Goal: Task Accomplishment & Management: Manage account settings

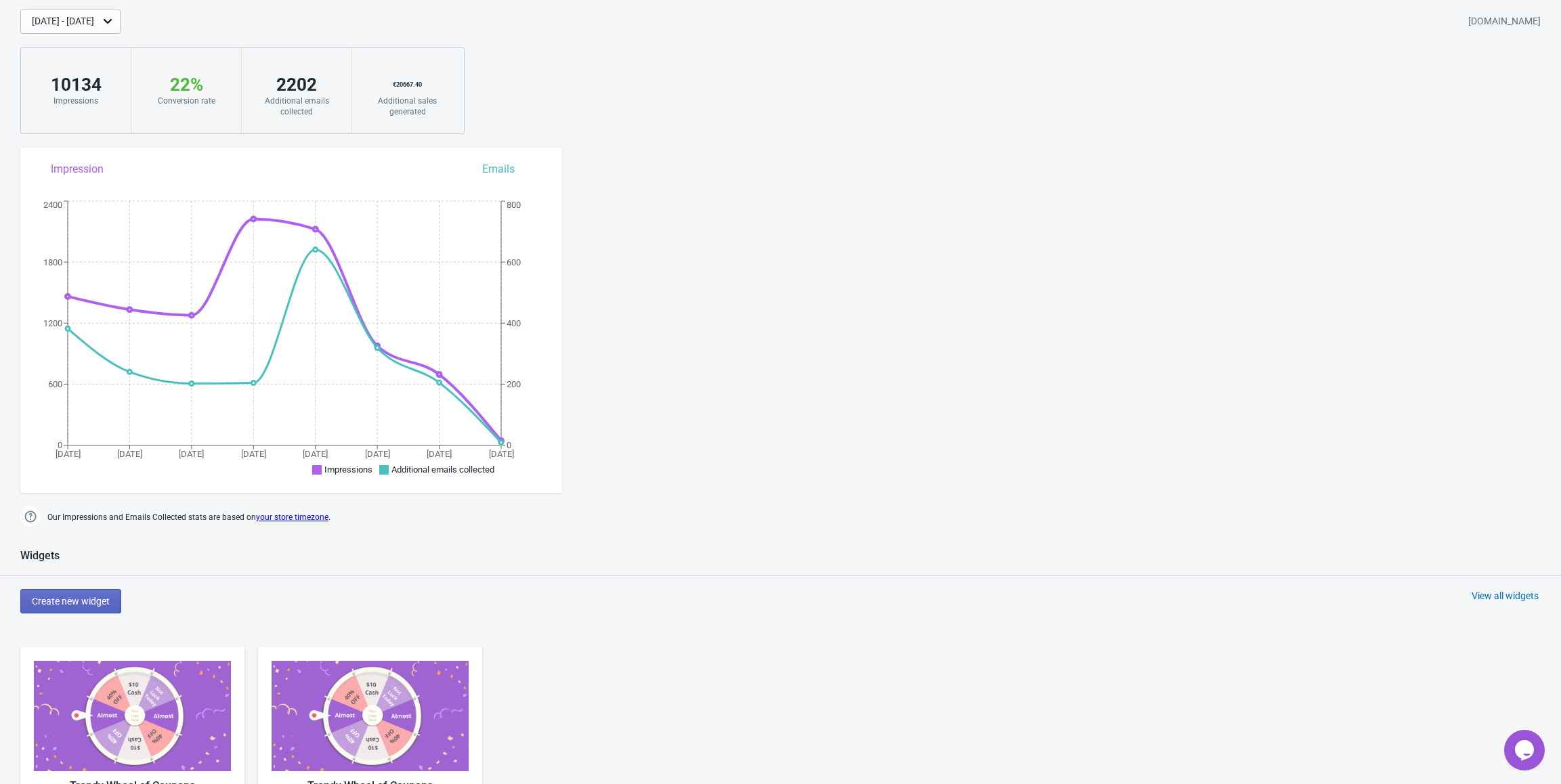
scroll to position [270, 0]
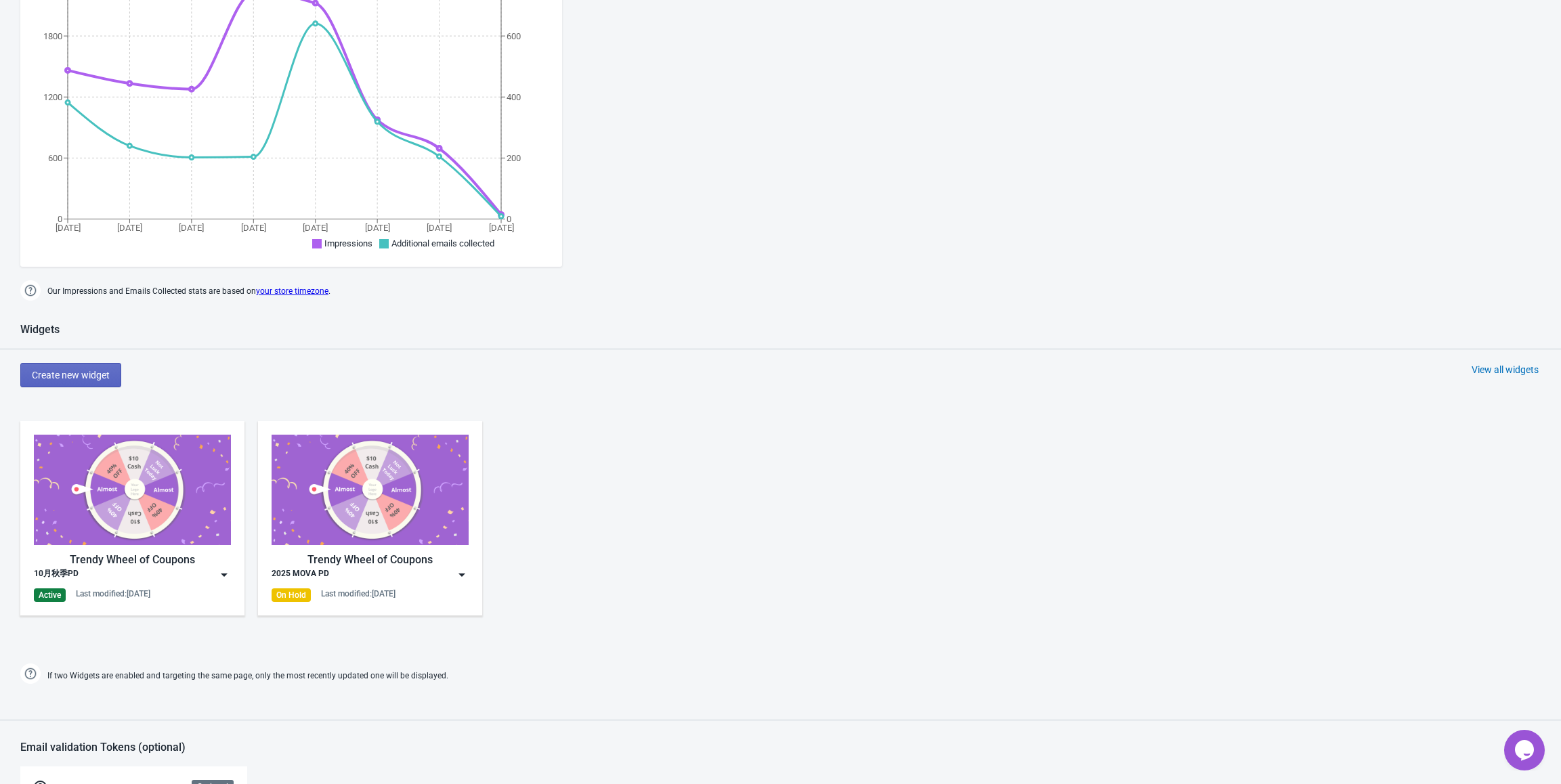
click at [226, 573] on img at bounding box center [224, 574] width 13 height 13
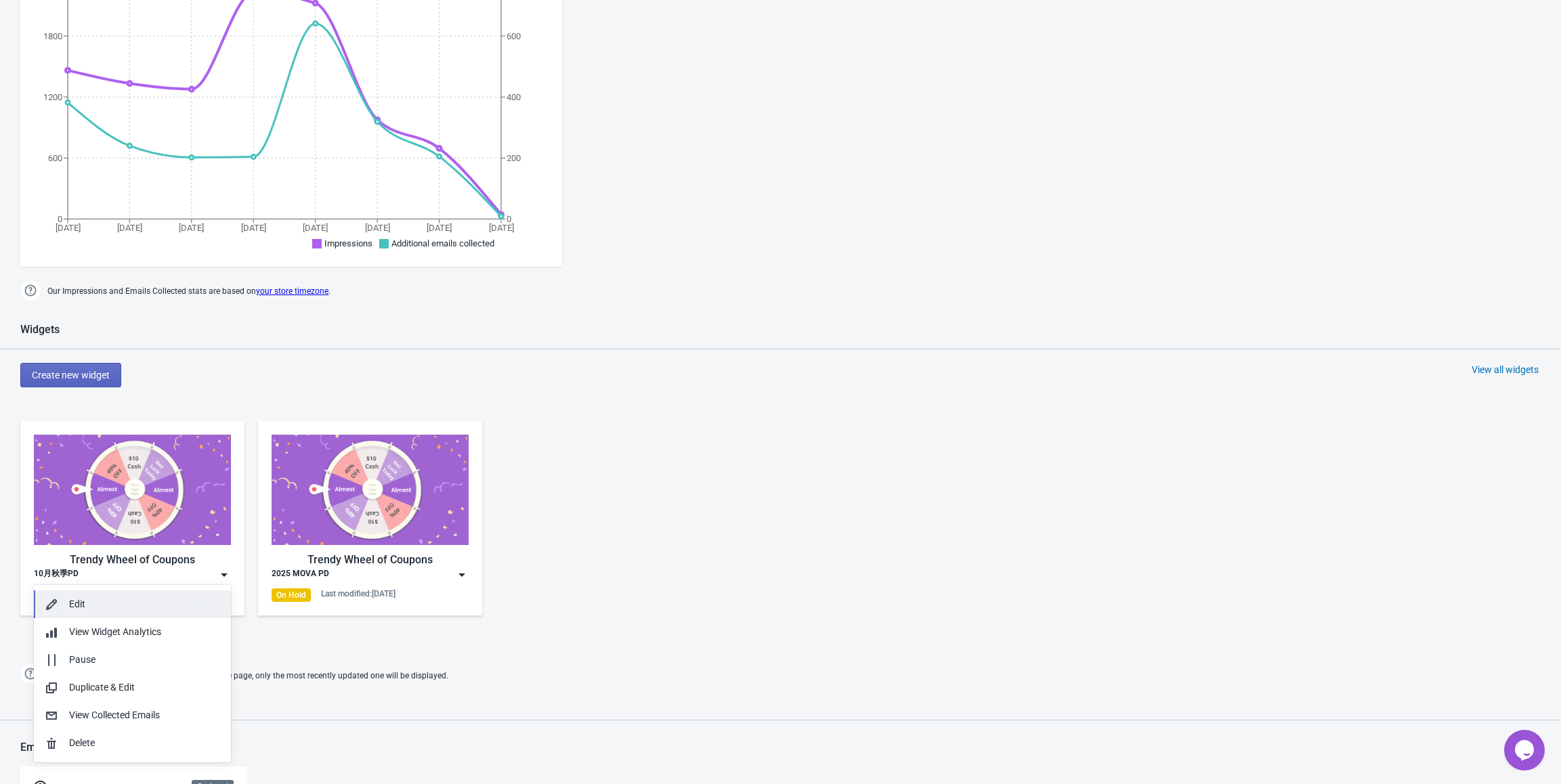
click at [191, 605] on div "Edit" at bounding box center [144, 603] width 151 height 14
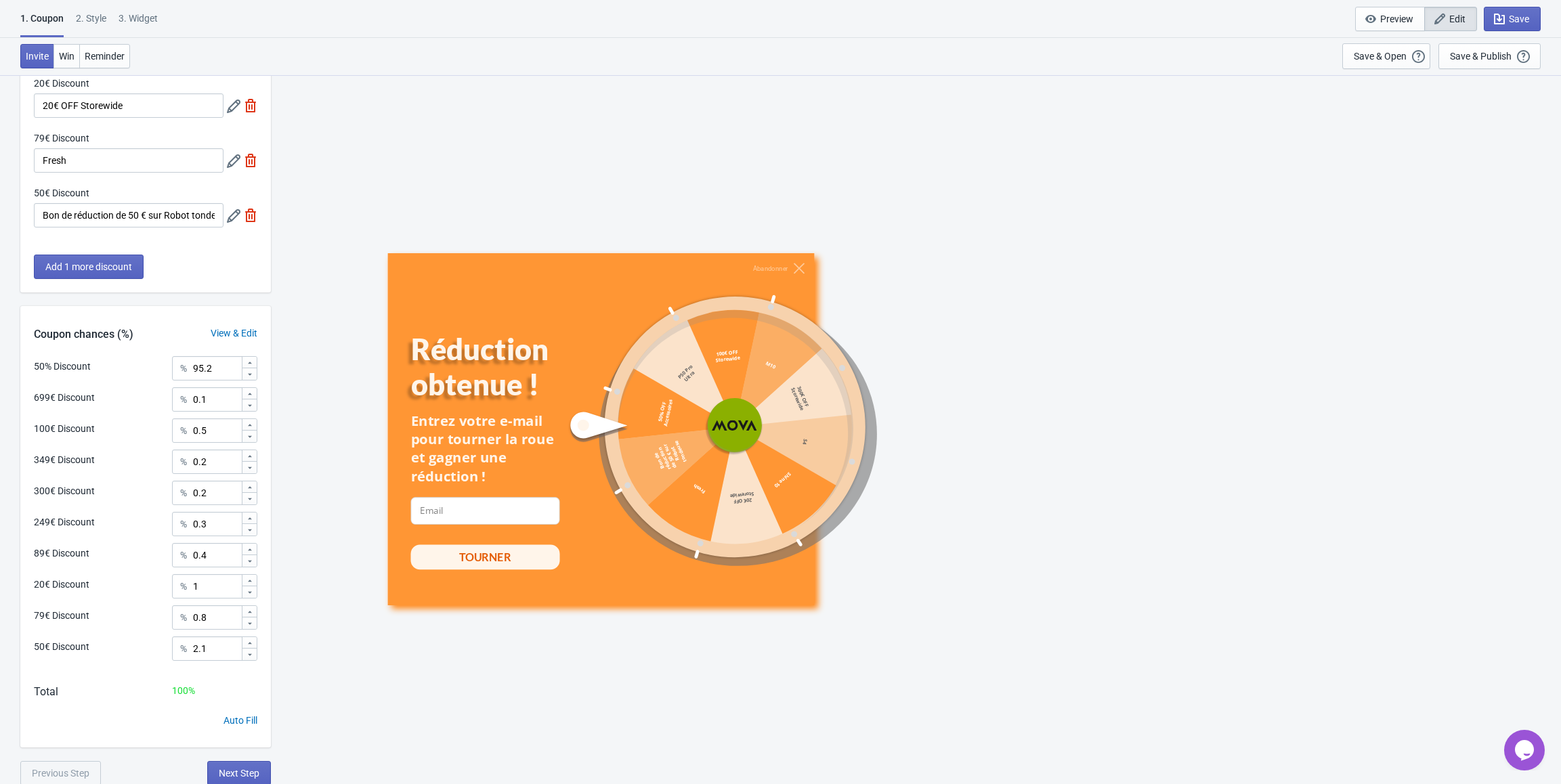
scroll to position [454, 0]
click at [204, 364] on input "95.2" at bounding box center [216, 366] width 49 height 24
type input "92.2"
click at [196, 644] on input "2.1" at bounding box center [216, 647] width 49 height 24
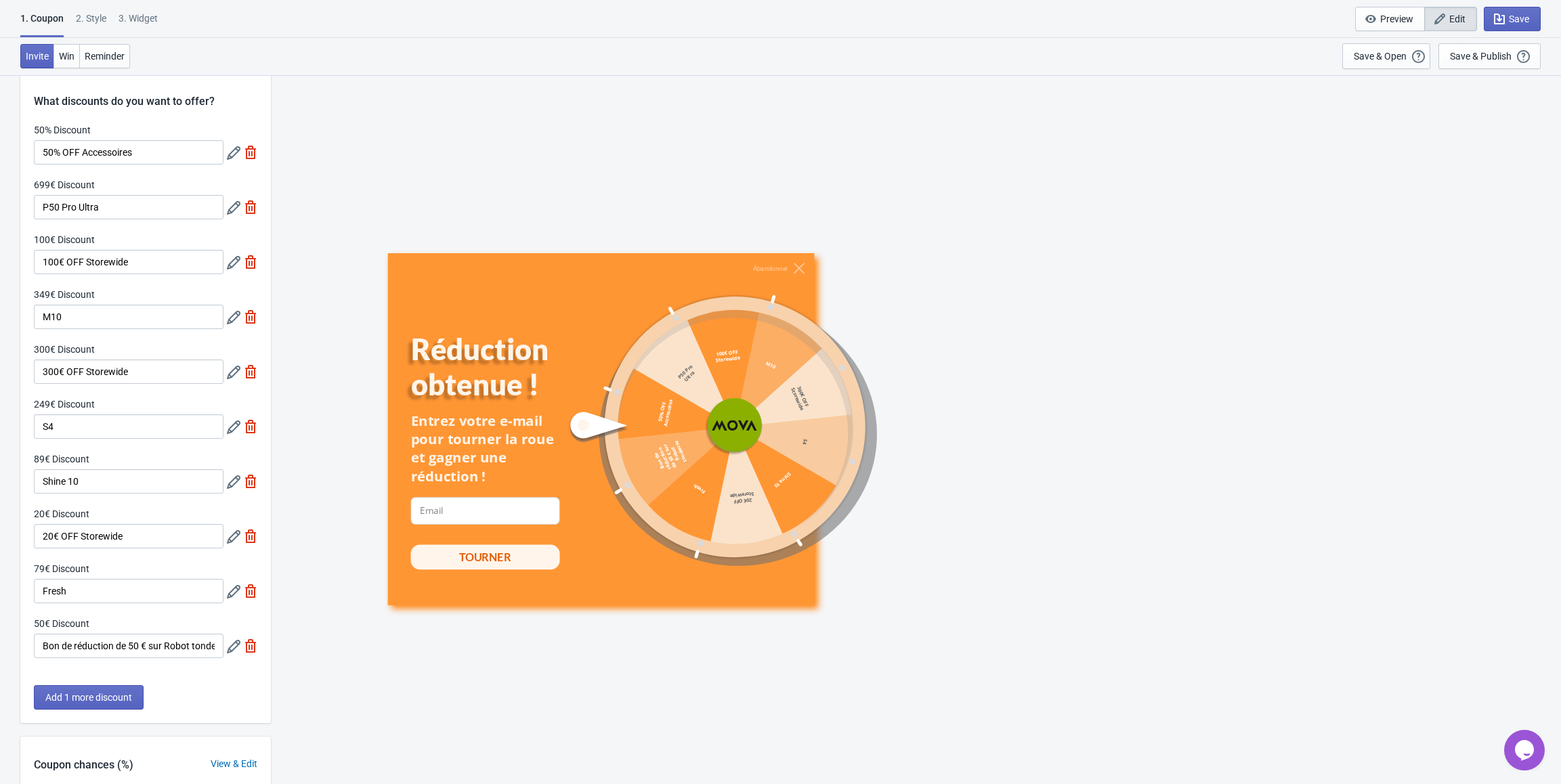
scroll to position [0, 0]
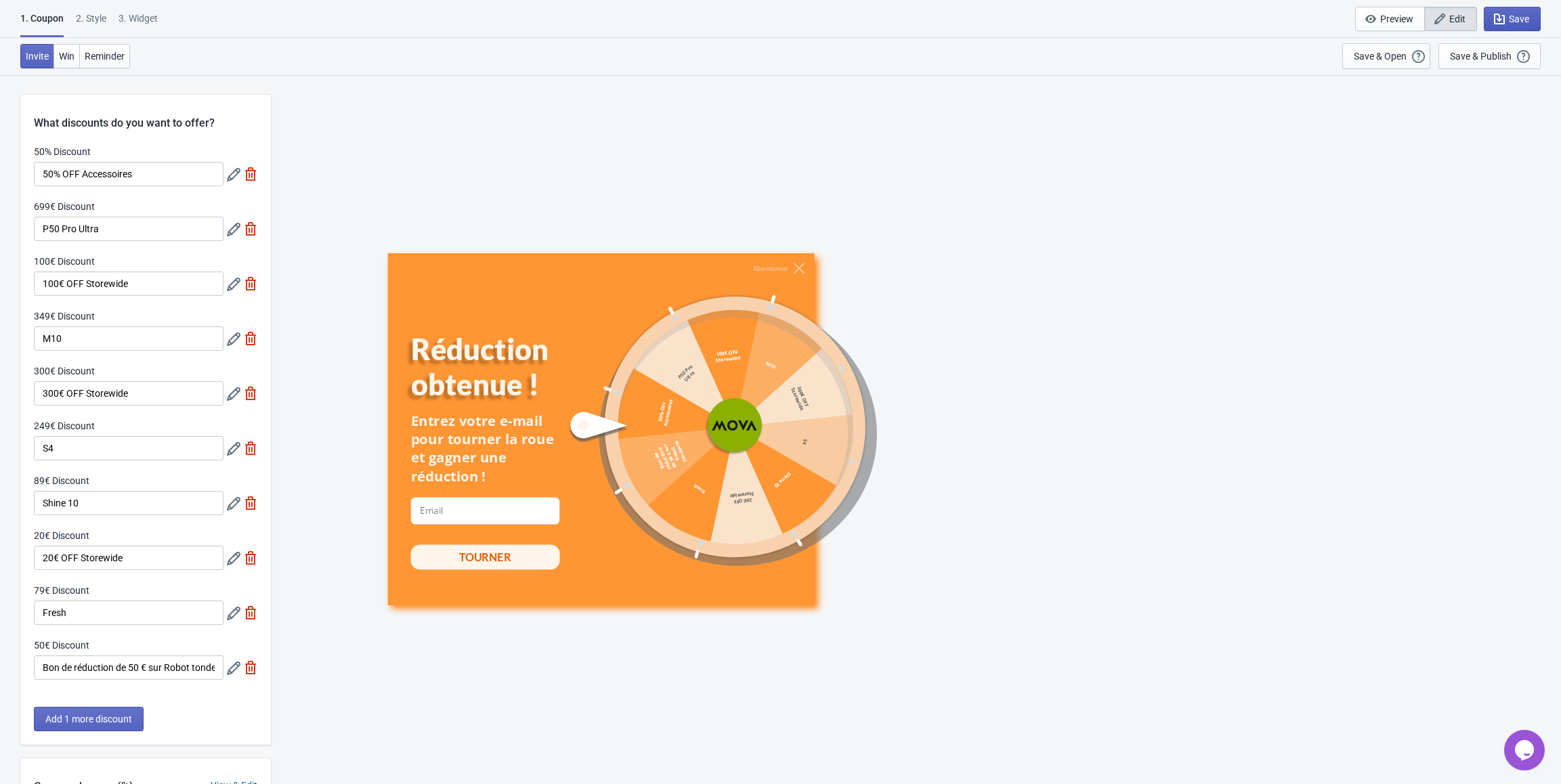
type input "5.1"
click at [1518, 25] on span "Save" at bounding box center [1512, 19] width 34 height 13
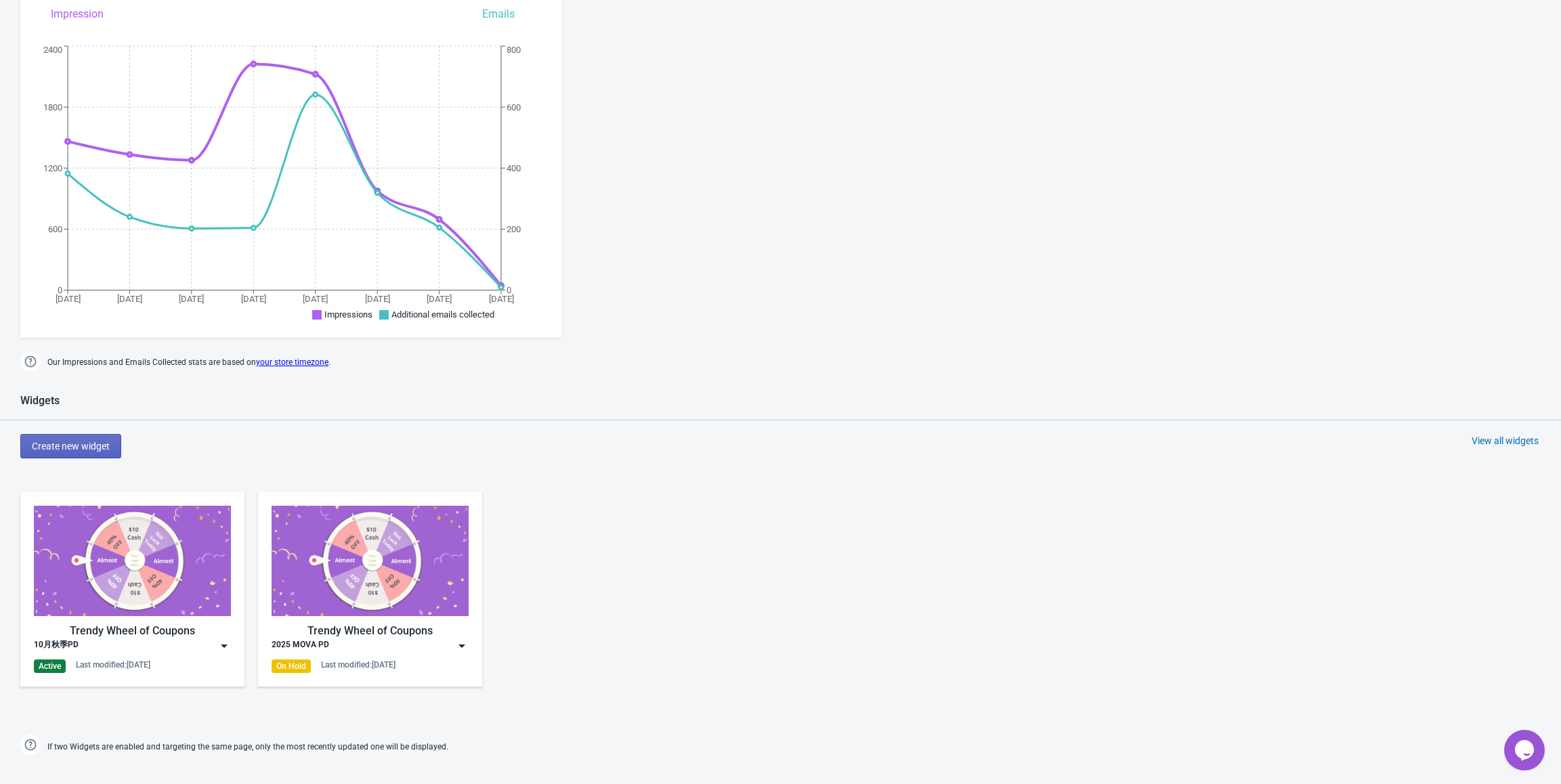
scroll to position [203, 0]
